Goal: Task Accomplishment & Management: Complete application form

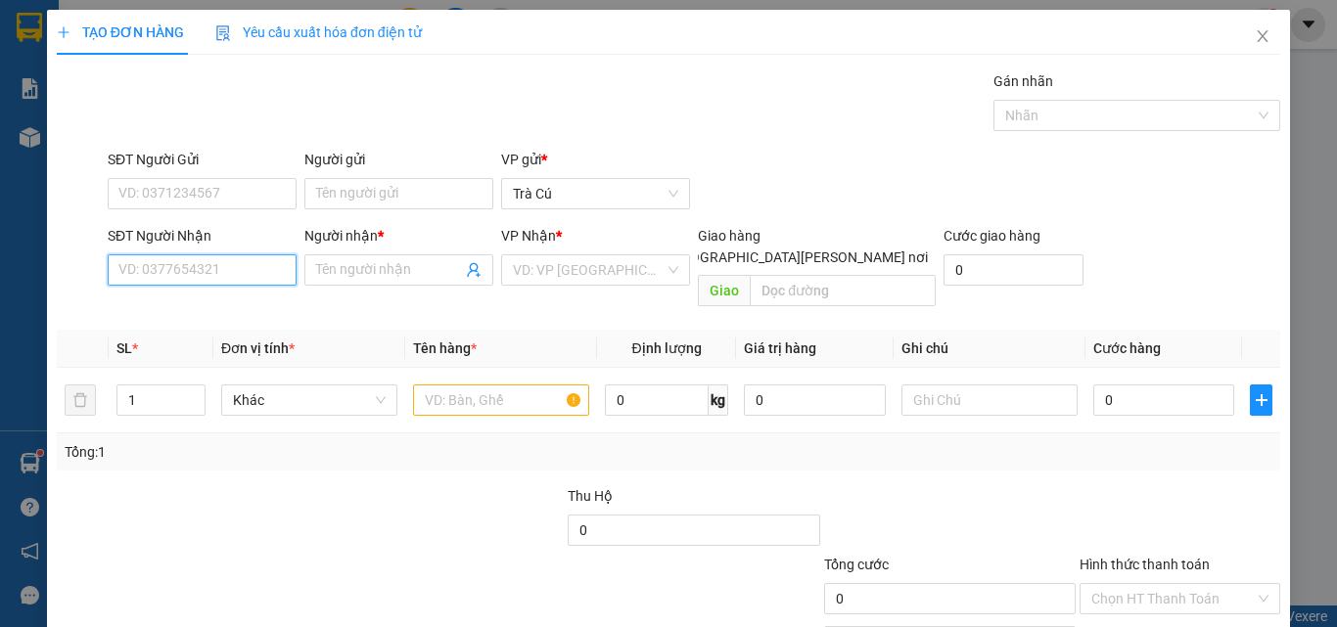
click at [213, 284] on input "SĐT Người Nhận" at bounding box center [202, 269] width 189 height 31
type input "0932100329"
click at [392, 273] on input "Người nhận *" at bounding box center [389, 270] width 146 height 22
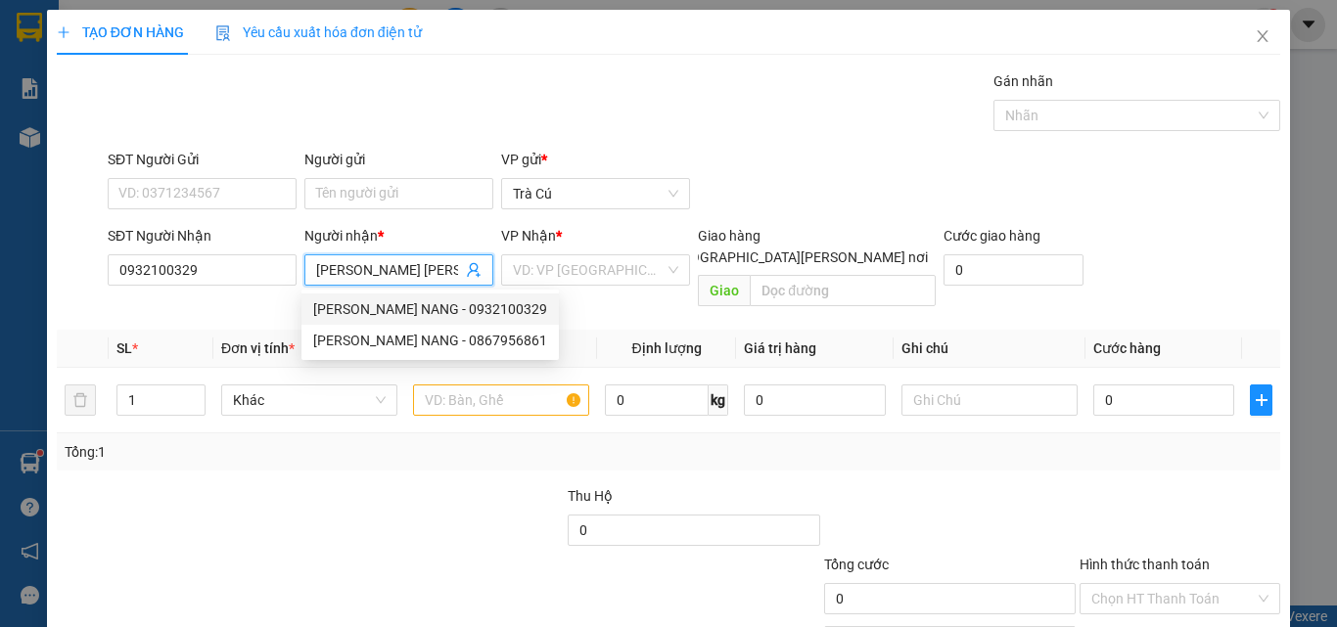
click at [380, 306] on div "[PERSON_NAME] NANG - 0932100329" at bounding box center [430, 309] width 234 height 22
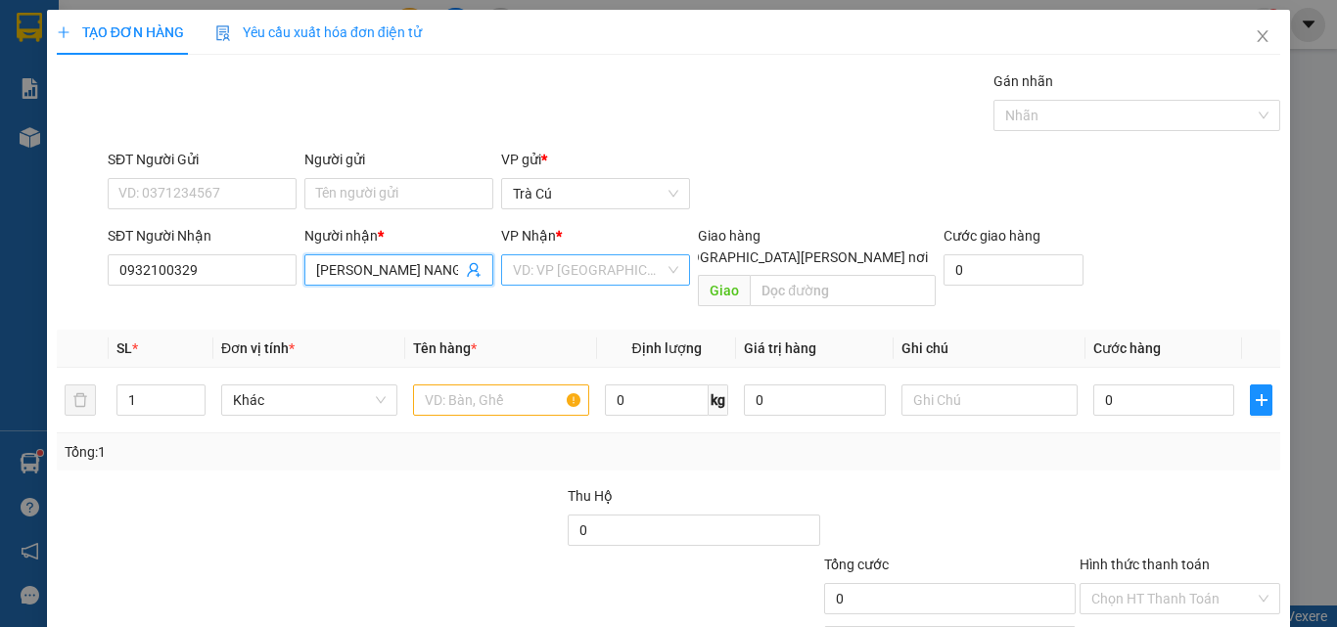
type input "[PERSON_NAME] NANG"
click at [581, 261] on input "search" at bounding box center [589, 269] width 152 height 29
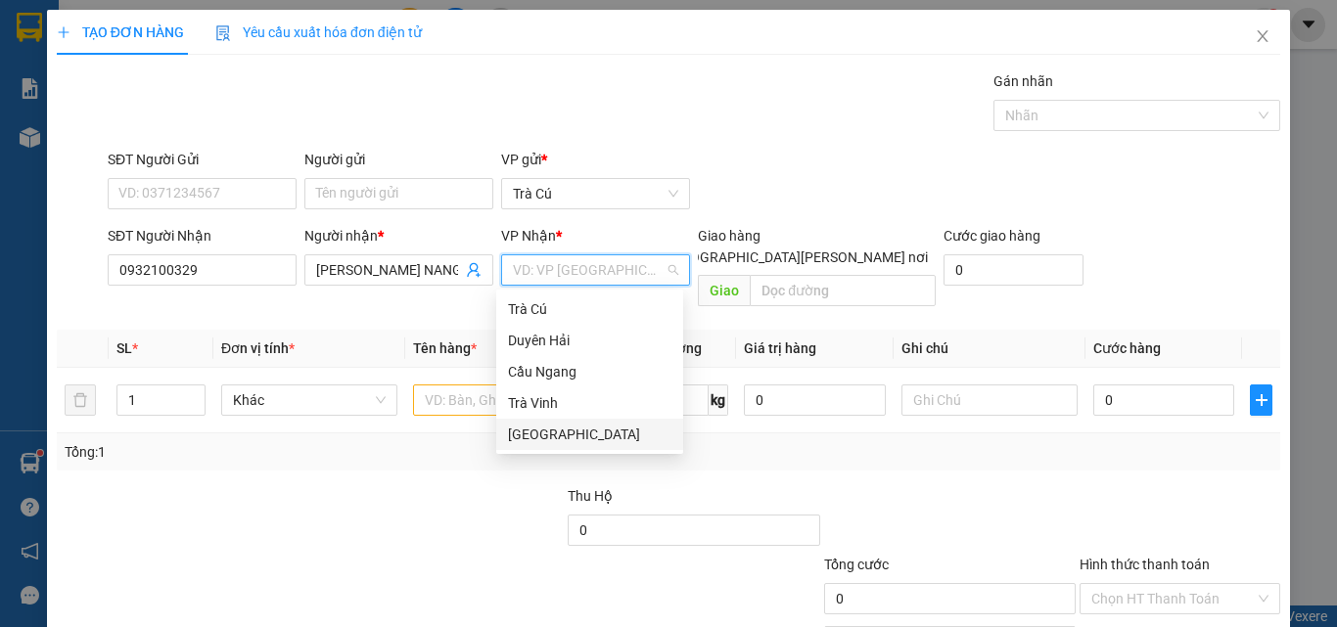
click at [535, 434] on div "[GEOGRAPHIC_DATA]" at bounding box center [589, 435] width 163 height 22
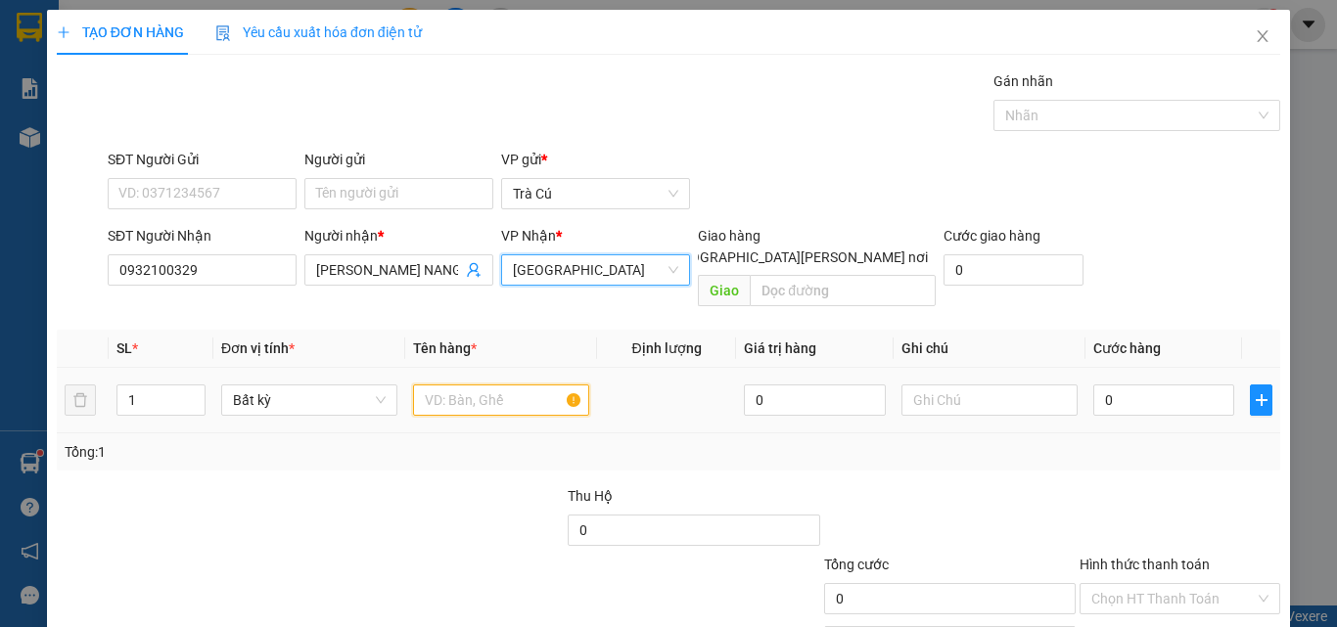
click at [496, 385] on input "text" at bounding box center [501, 400] width 176 height 31
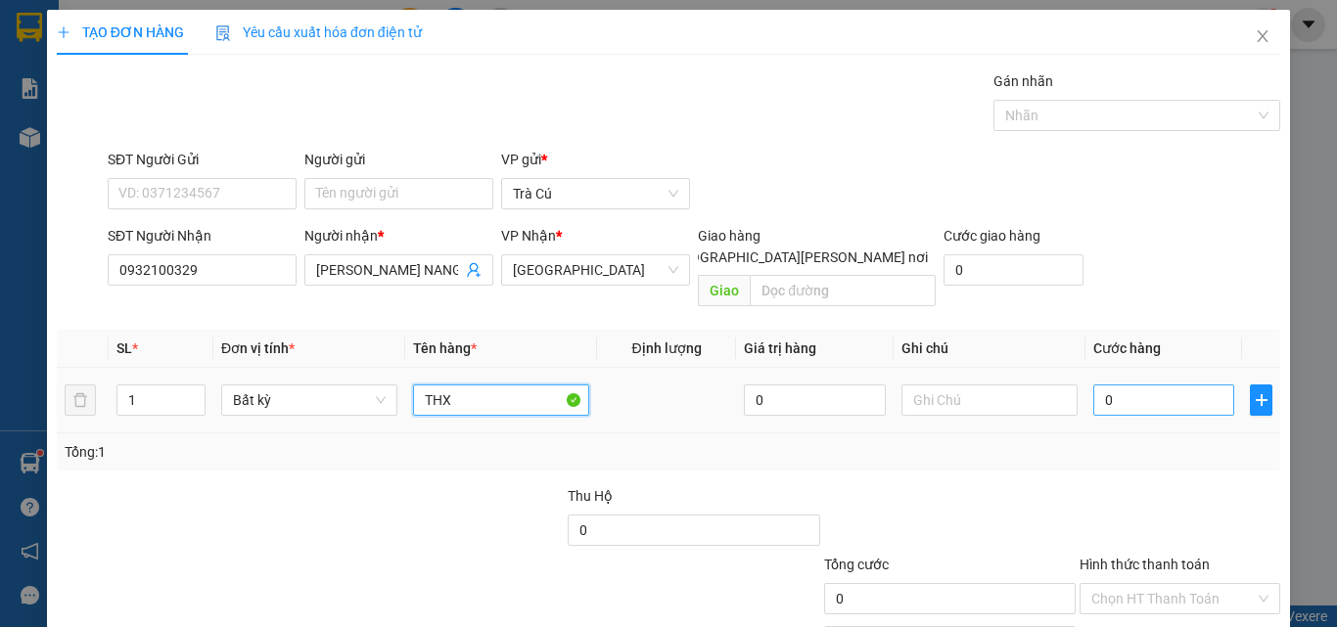
type input "THX"
click at [1140, 385] on input "0" at bounding box center [1163, 400] width 141 height 31
type input "3"
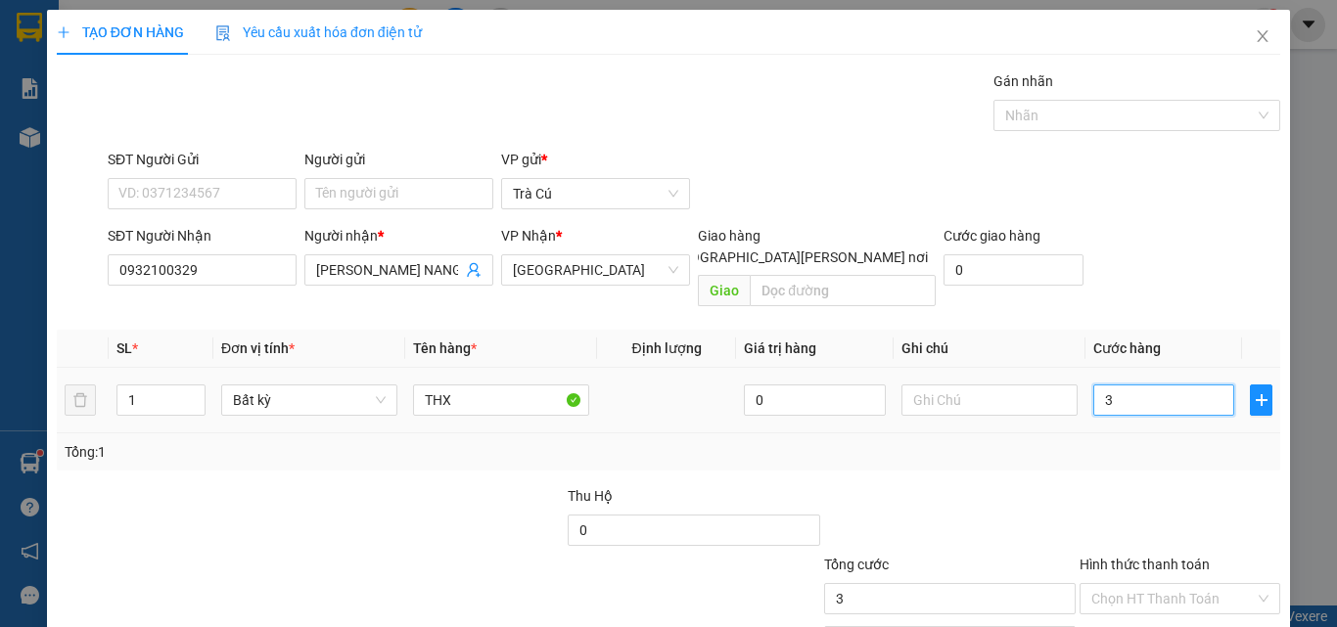
type input "30"
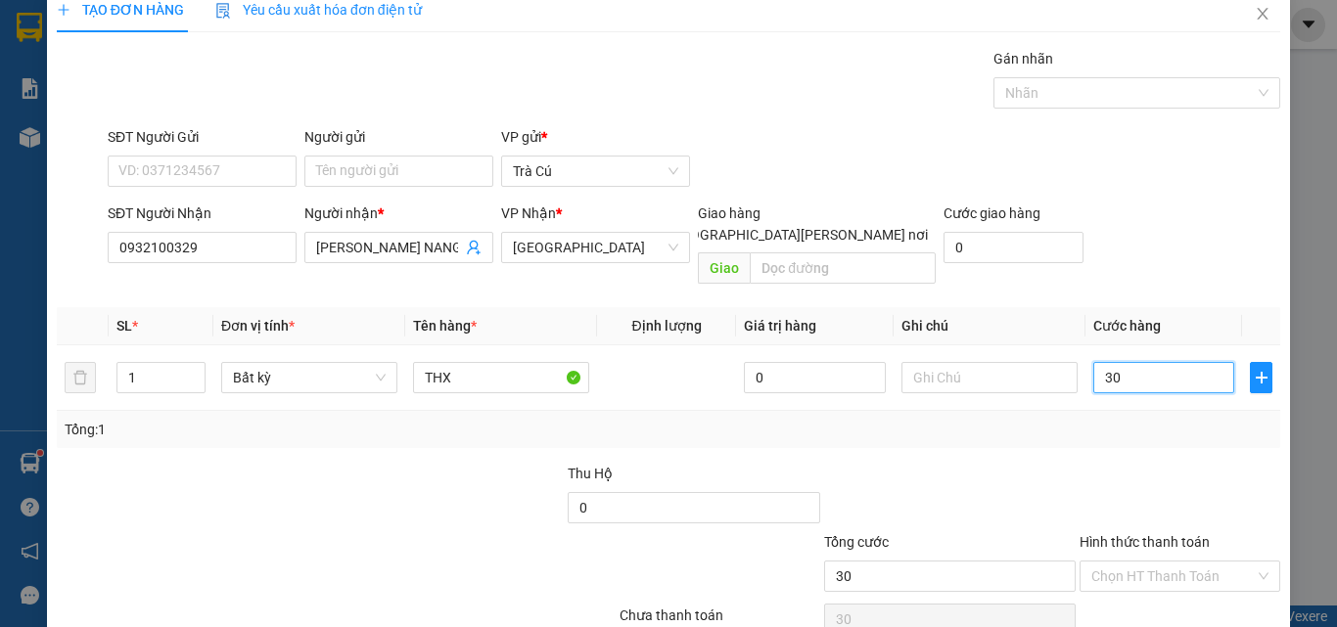
scroll to position [97, 0]
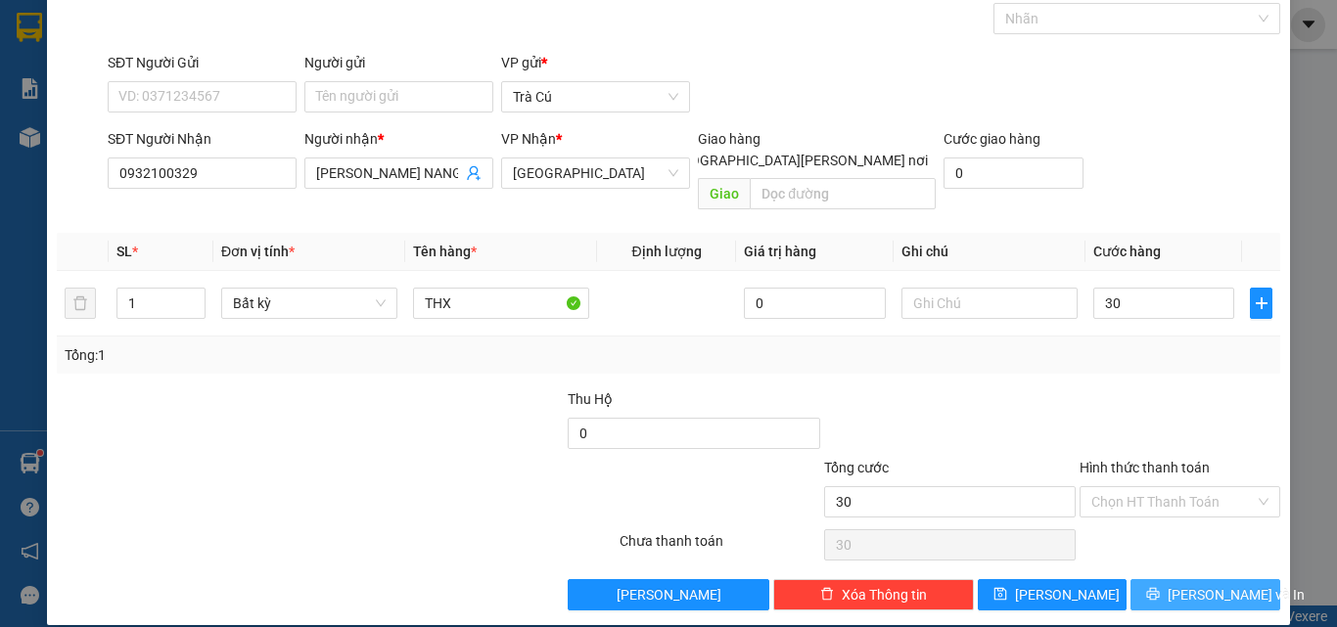
type input "30.000"
click at [1135, 583] on button "[PERSON_NAME] và In" at bounding box center [1205, 594] width 150 height 31
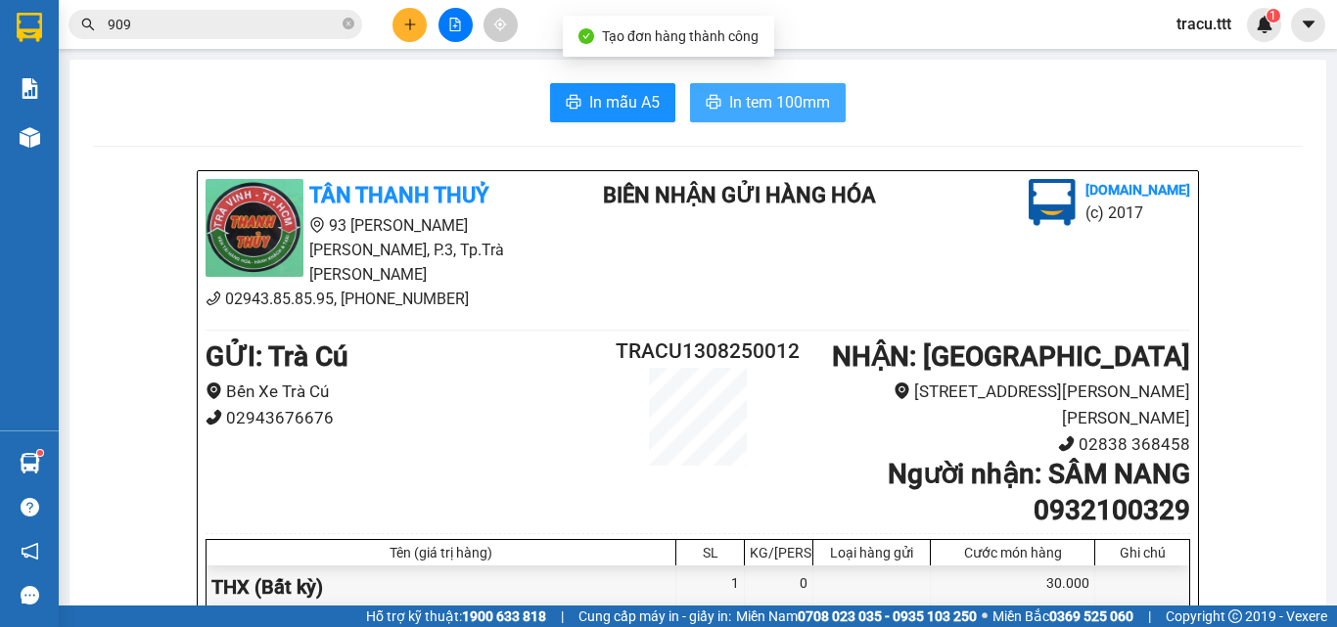
click at [755, 100] on span "In tem 100mm" at bounding box center [779, 102] width 101 height 24
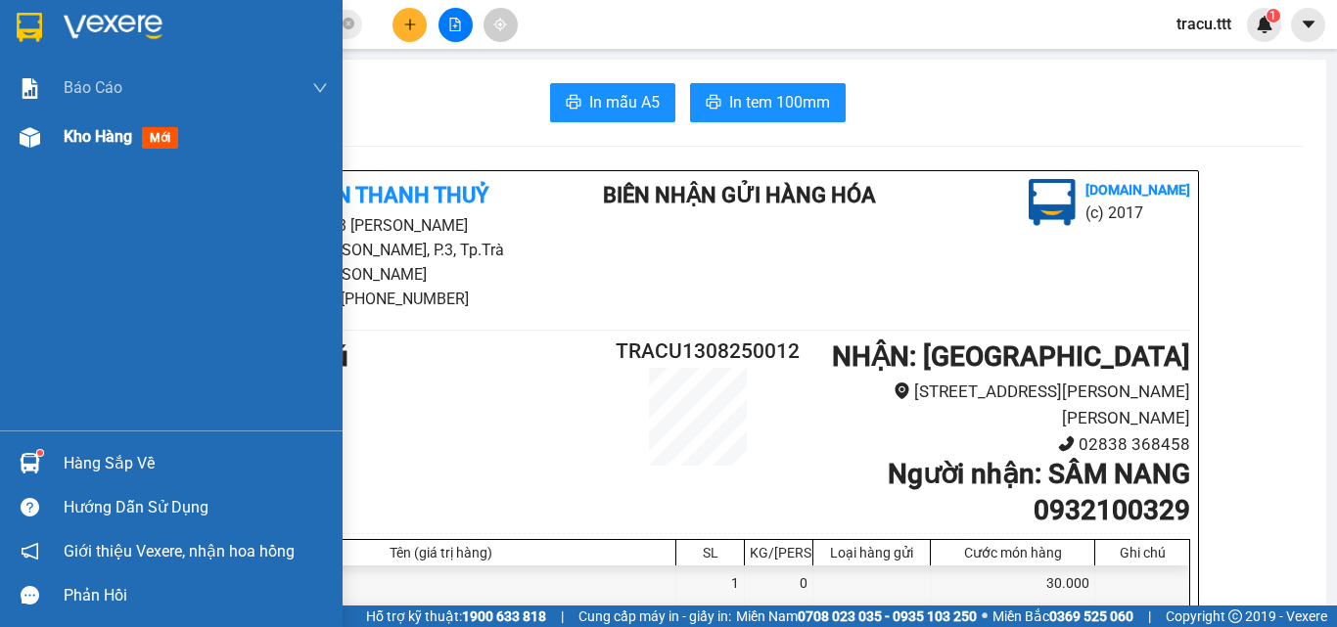
click at [98, 148] on div "Kho hàng mới" at bounding box center [196, 137] width 264 height 49
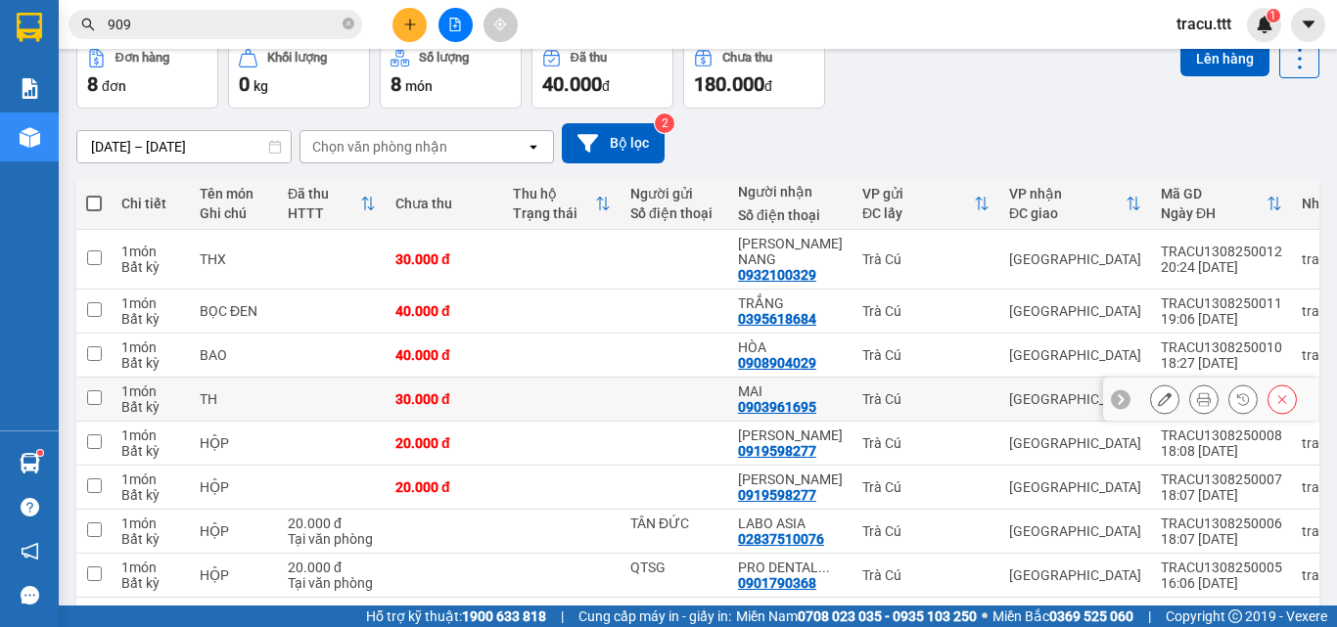
scroll to position [162, 0]
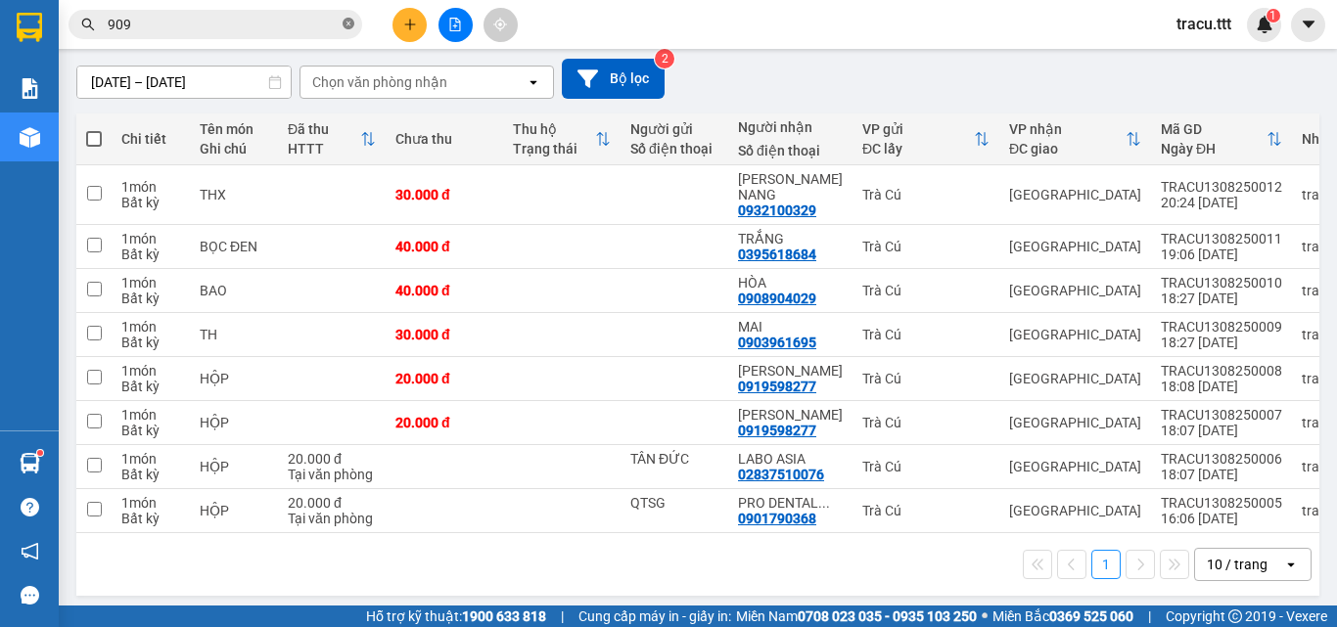
click at [351, 24] on icon "close-circle" at bounding box center [348, 24] width 12 height 12
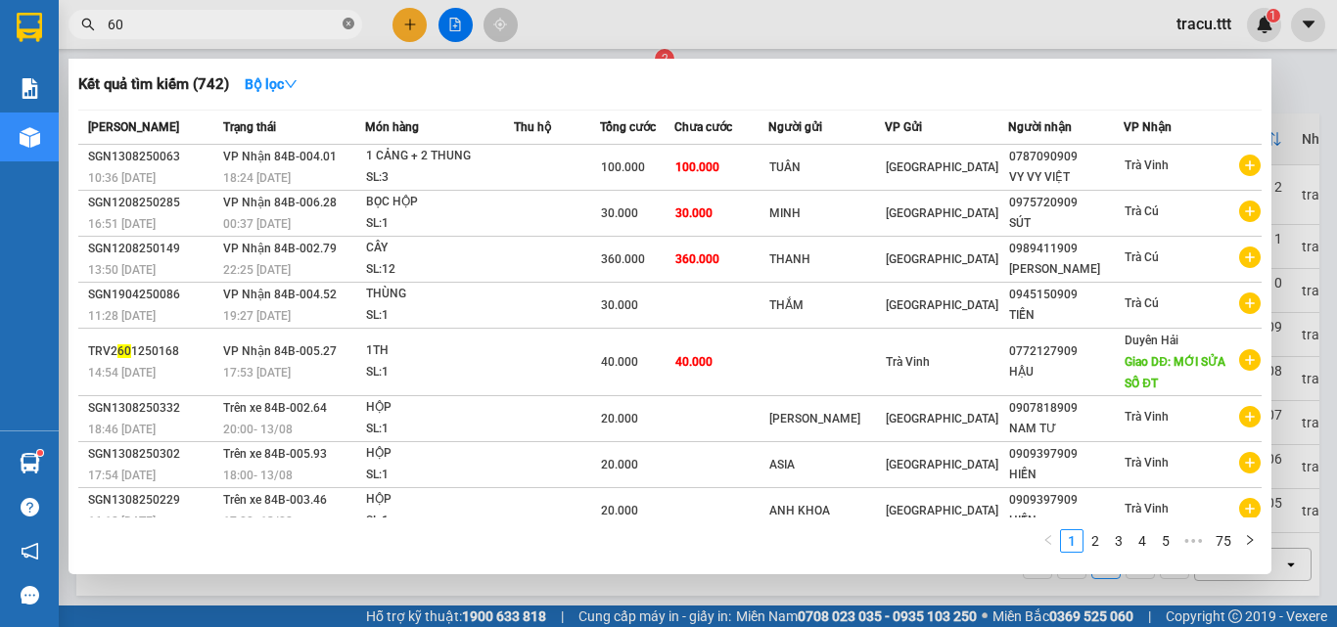
type input "606"
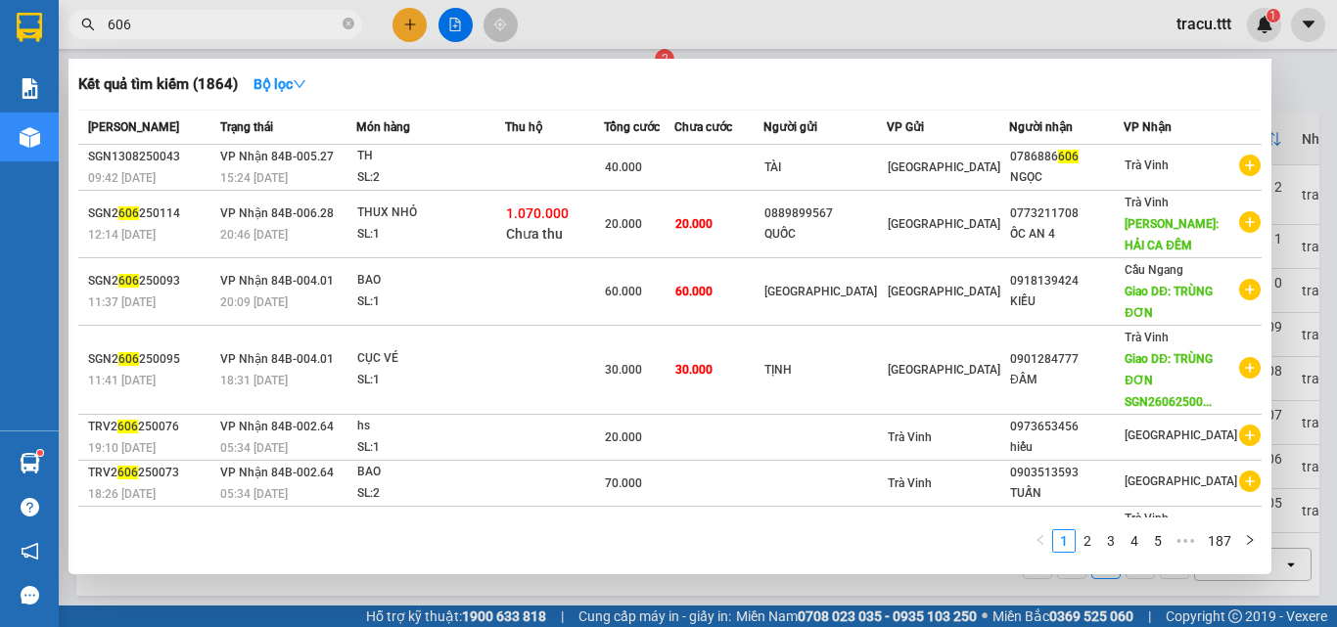
click at [353, 26] on icon "close-circle" at bounding box center [348, 24] width 12 height 12
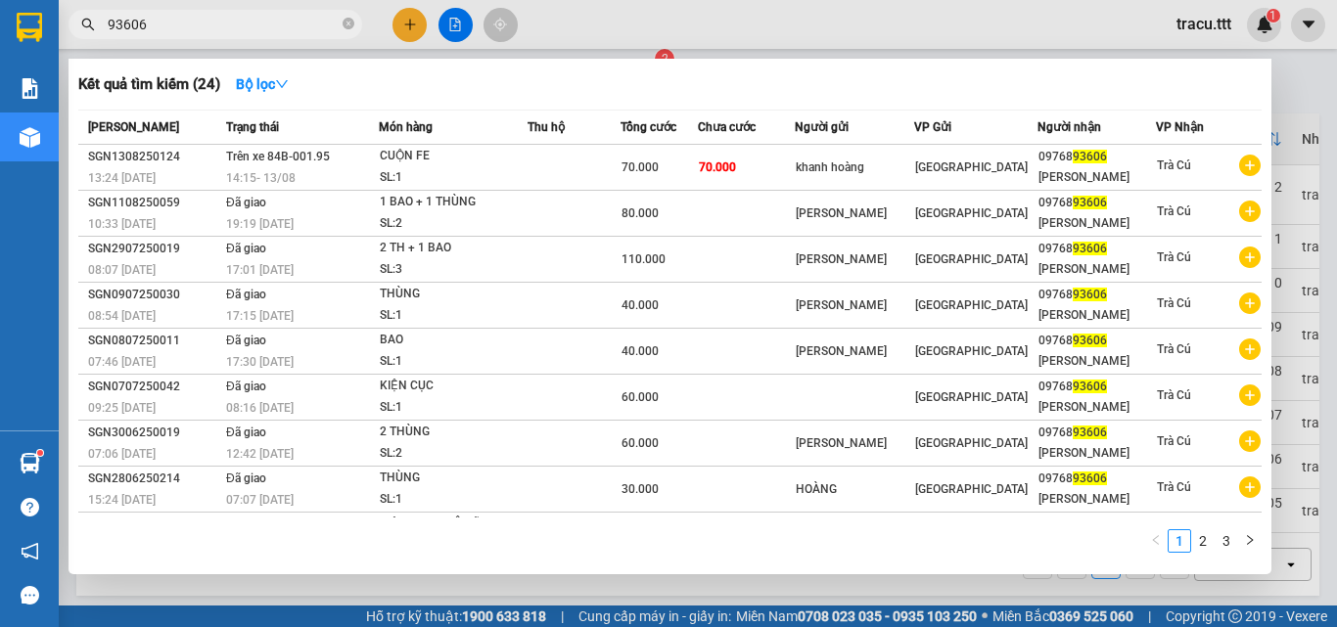
type input "93606"
click at [354, 26] on span "93606" at bounding box center [215, 24] width 294 height 29
click at [352, 23] on icon "close-circle" at bounding box center [348, 24] width 12 height 12
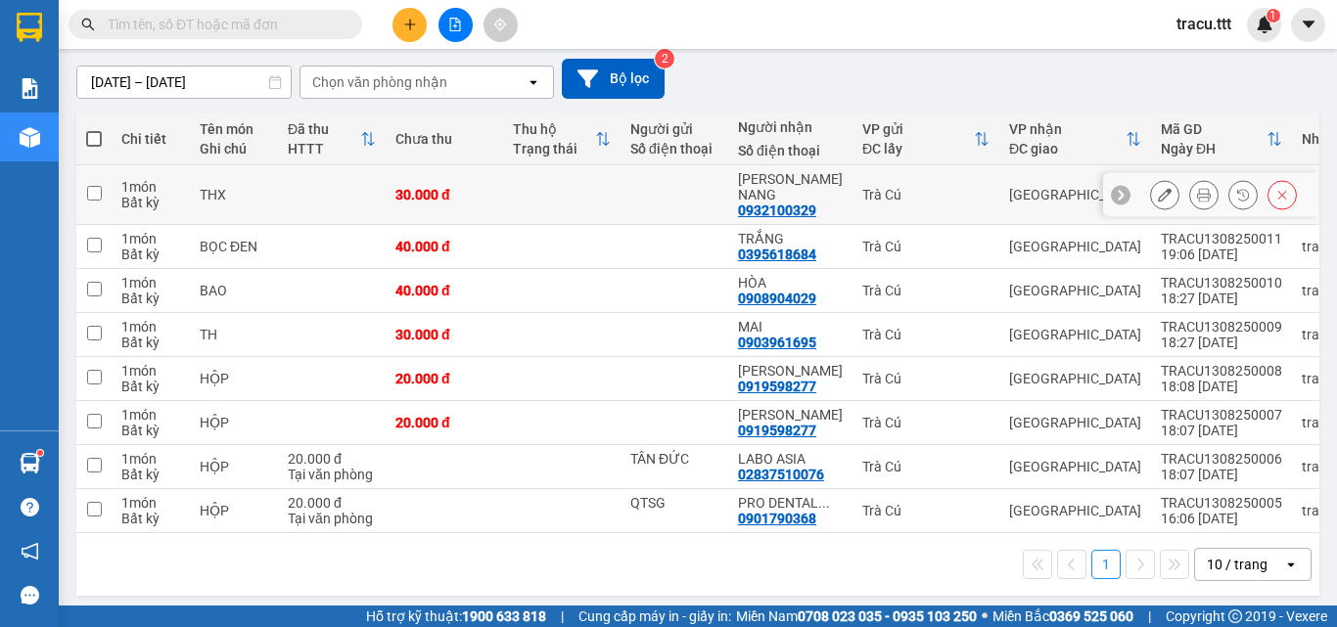
scroll to position [0, 0]
